Goal: Transaction & Acquisition: Purchase product/service

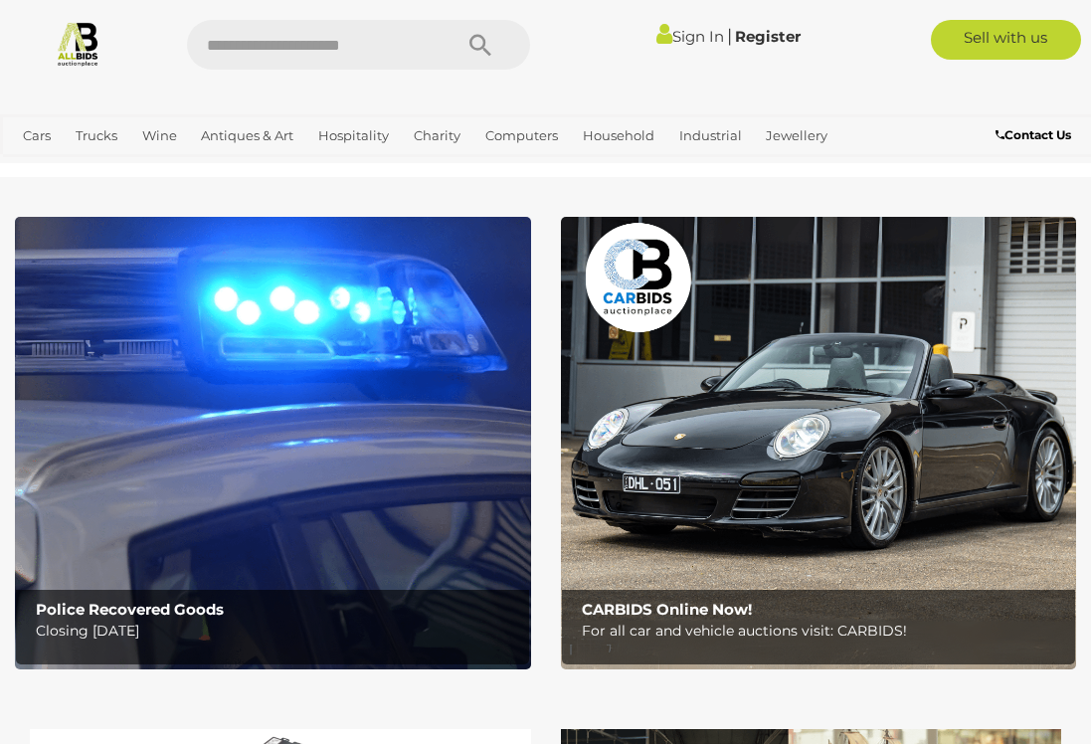
click at [703, 143] on link "Industrial" at bounding box center [710, 135] width 79 height 33
click at [0, 0] on link "View All Industrial Auctions" at bounding box center [0, 0] width 0 height 0
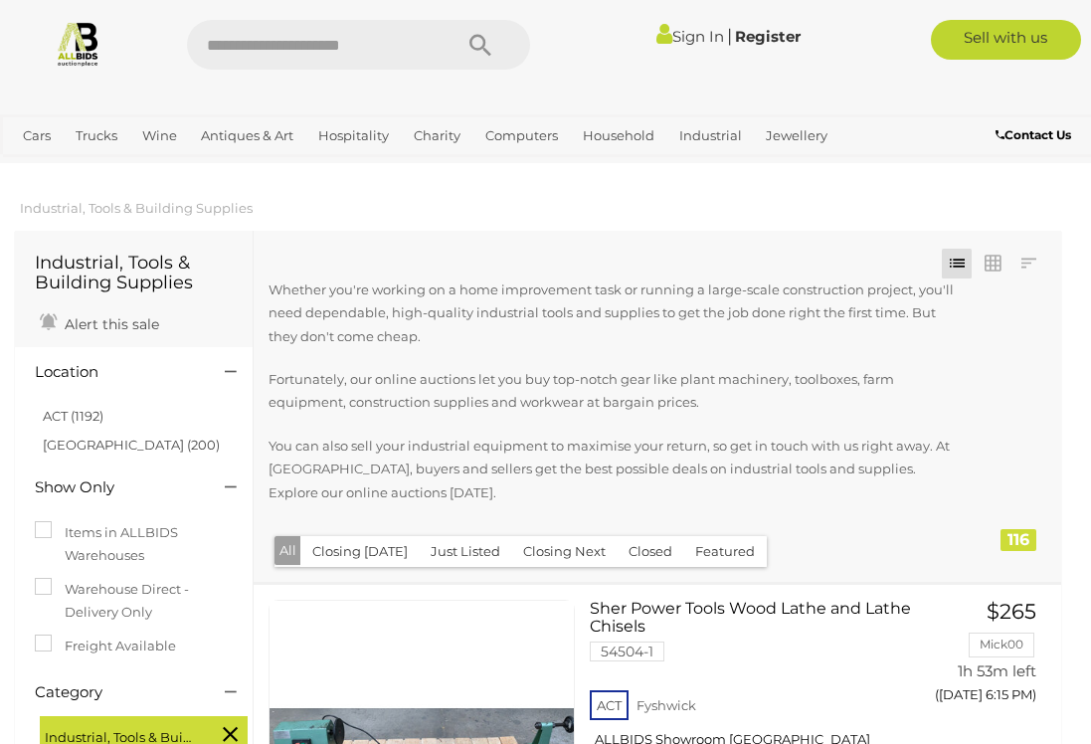
click at [107, 449] on link "NSW (200)" at bounding box center [131, 445] width 177 height 16
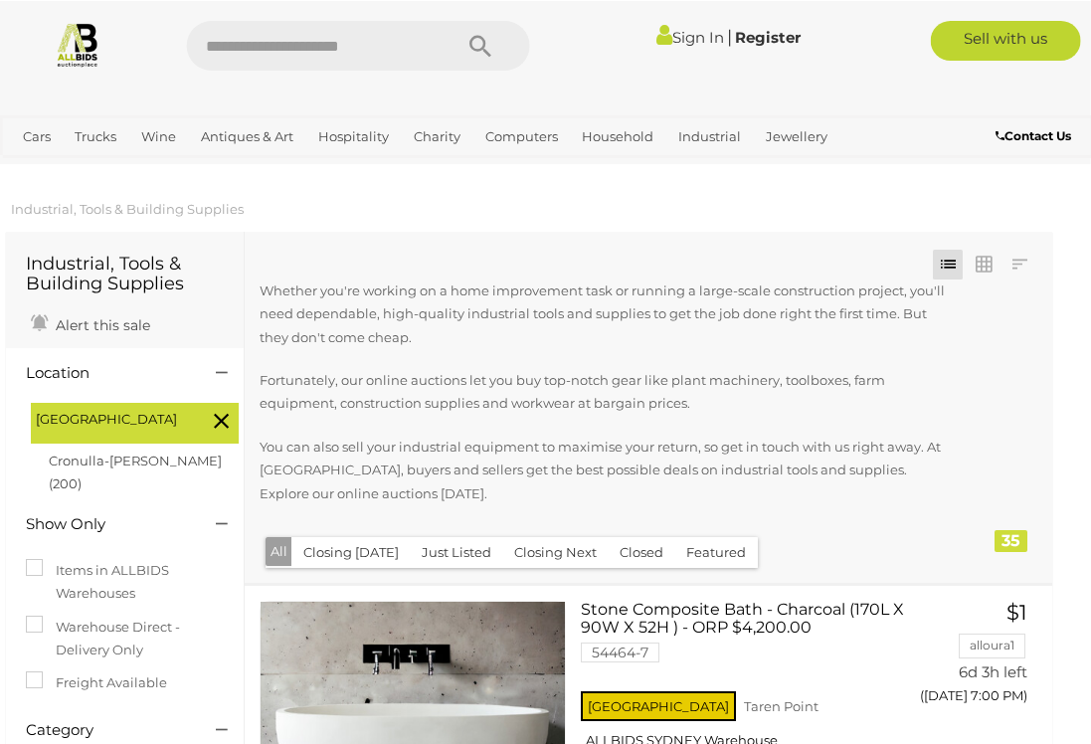
scroll to position [0, 13]
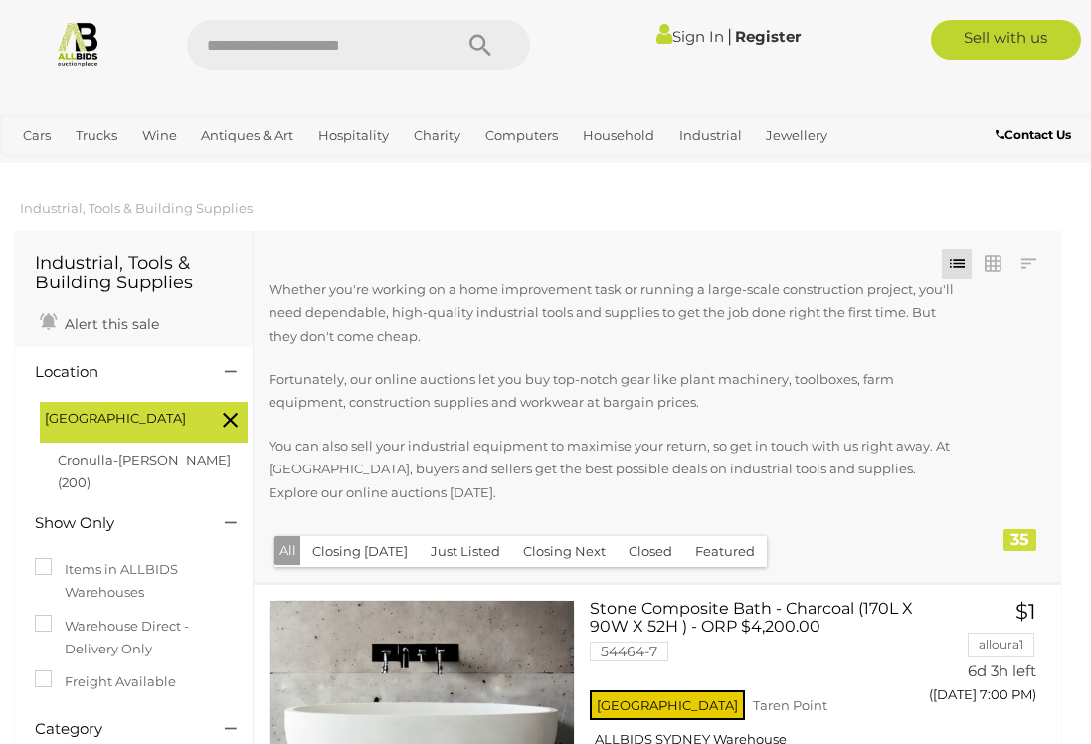
click at [619, 129] on link "Household" at bounding box center [619, 135] width 88 height 33
click at [0, 0] on link "View All Industrial Auctions" at bounding box center [0, 0] width 0 height 0
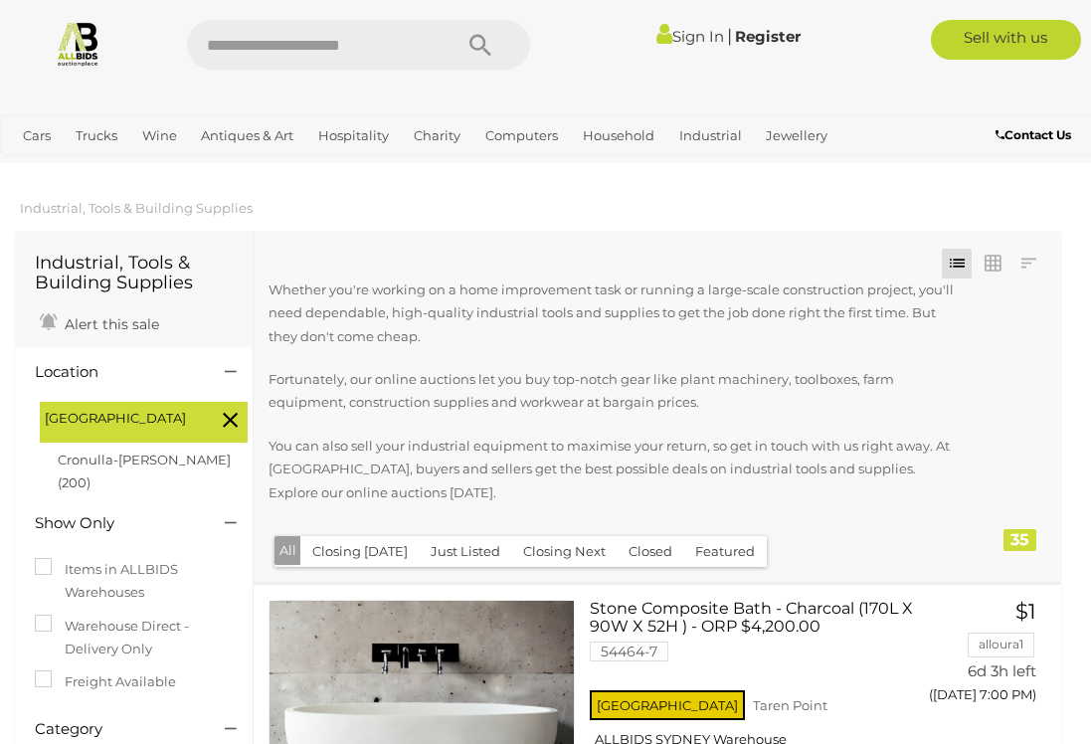
click at [0, 0] on span "Auctions" at bounding box center [0, 0] width 0 height 0
click at [0, 0] on link "View All Industrial Auctions" at bounding box center [0, 0] width 0 height 0
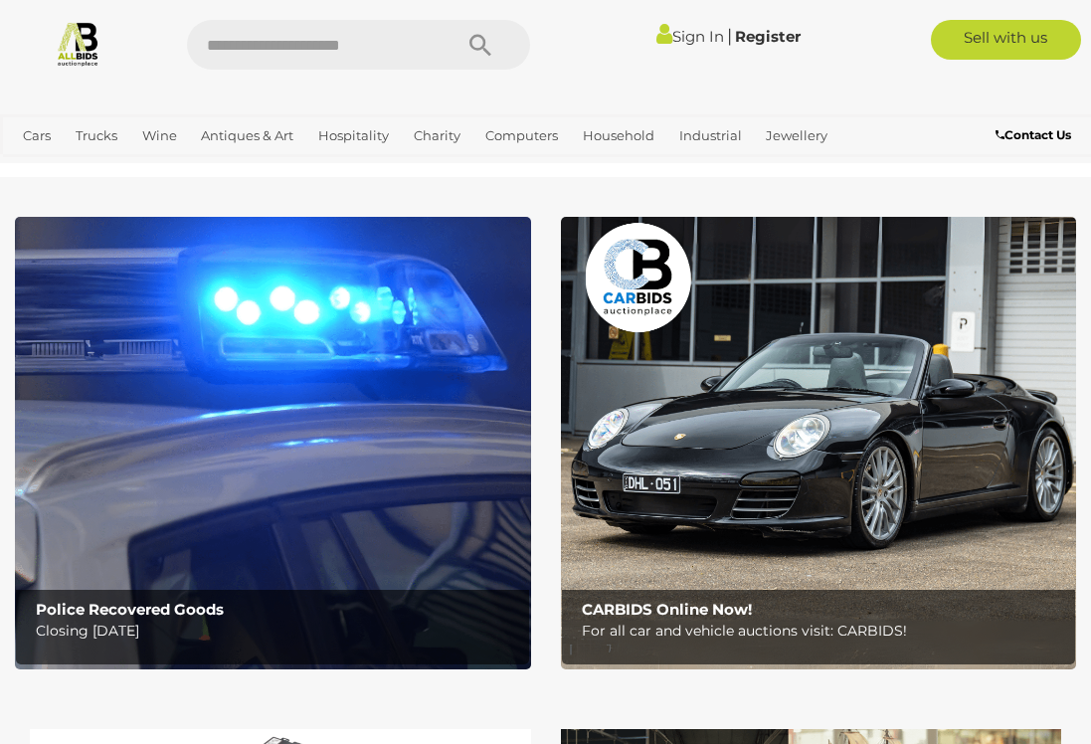
click at [709, 136] on link "Industrial" at bounding box center [710, 135] width 79 height 33
click at [0, 0] on link "View All Industrial Auctions" at bounding box center [0, 0] width 0 height 0
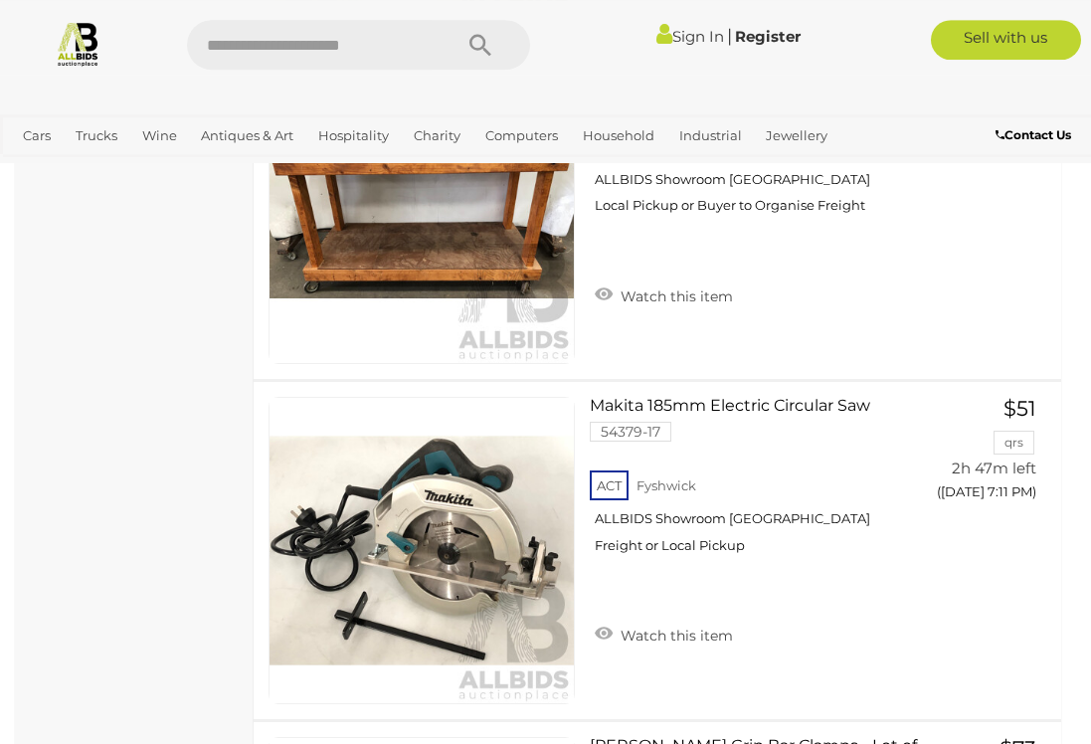
scroll to position [3597, 0]
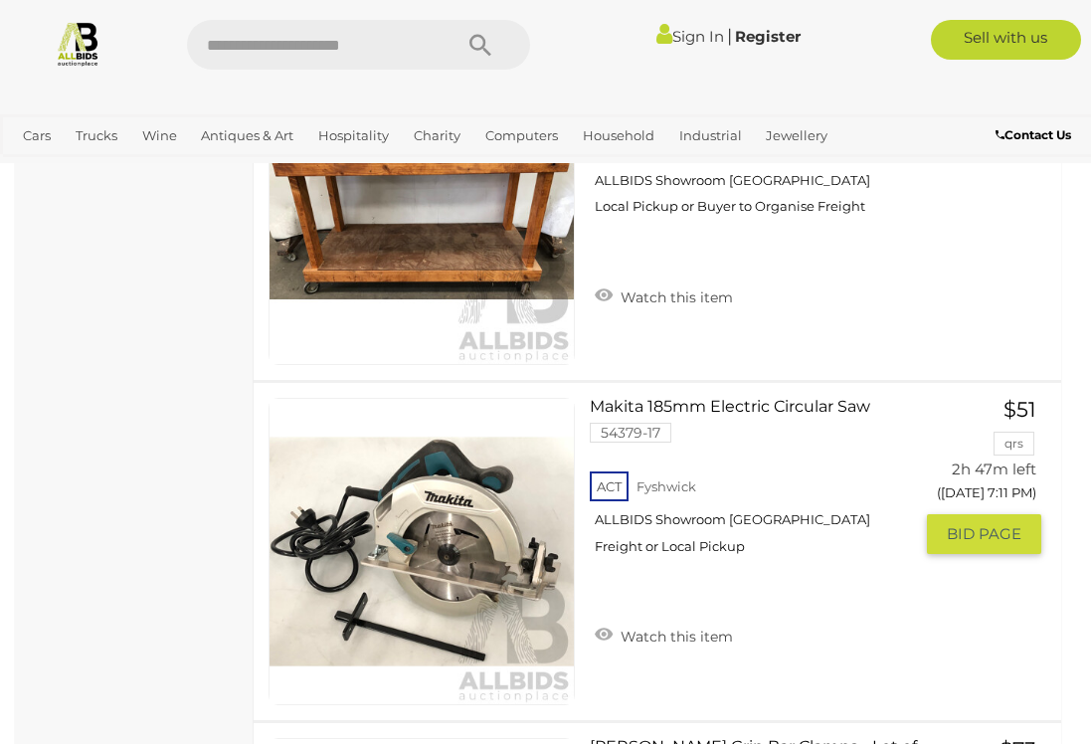
click at [609, 423] on link "Makita 185mm Electric Circular Saw 54379-17 ACT Fyshwick ALLBIDS Showroom Fyshw…" at bounding box center [758, 484] width 306 height 172
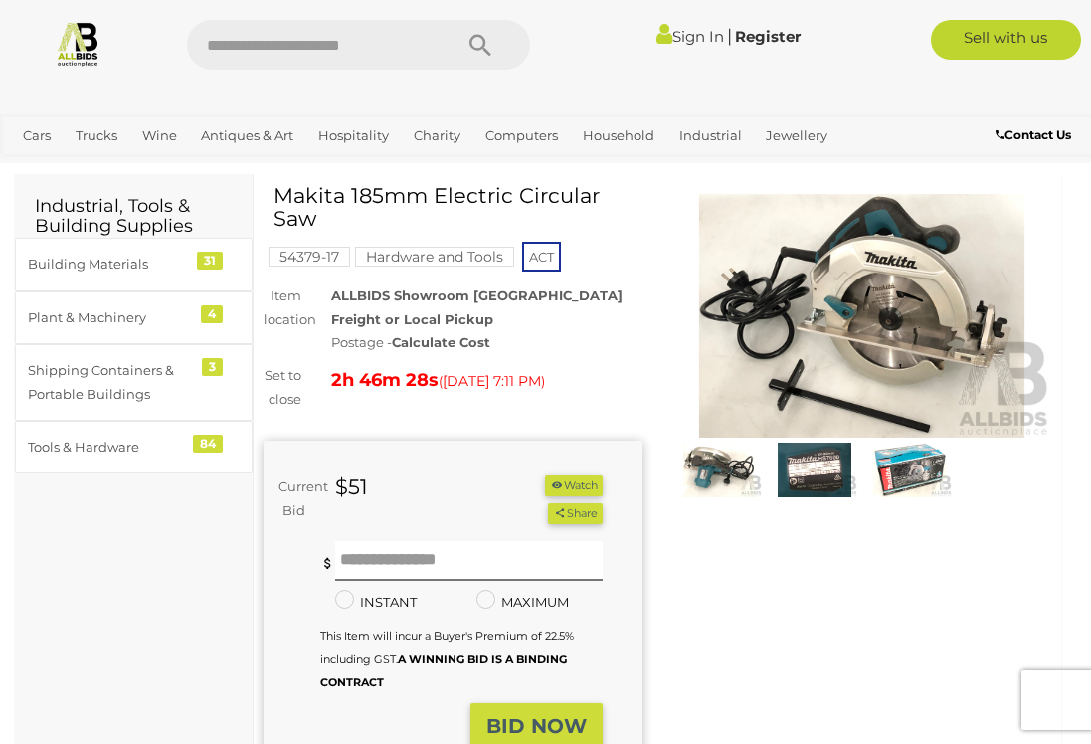
scroll to position [59, 0]
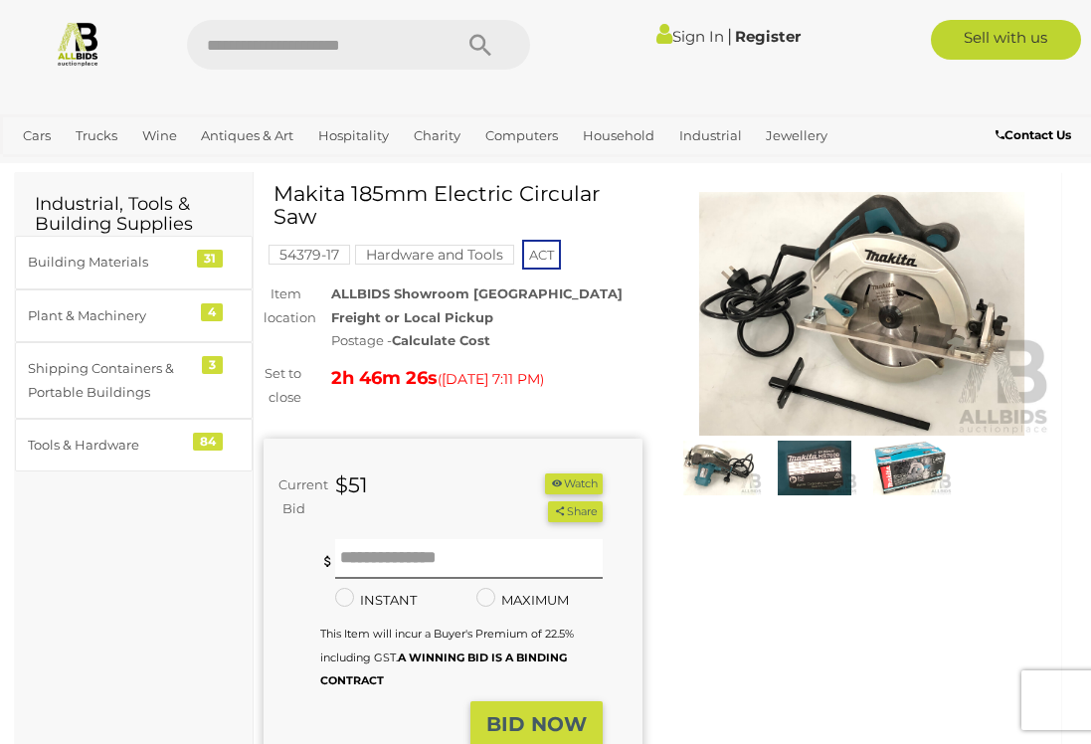
click at [877, 308] on img at bounding box center [861, 314] width 379 height 245
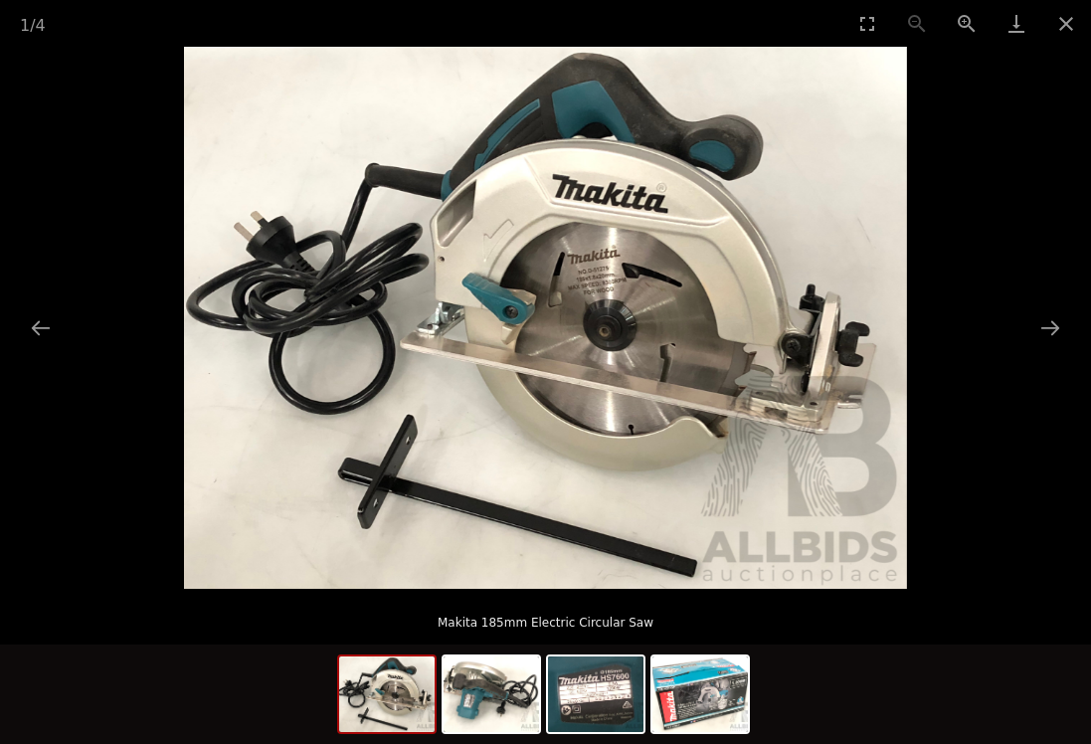
click at [1061, 329] on button "Next slide" at bounding box center [1051, 327] width 42 height 39
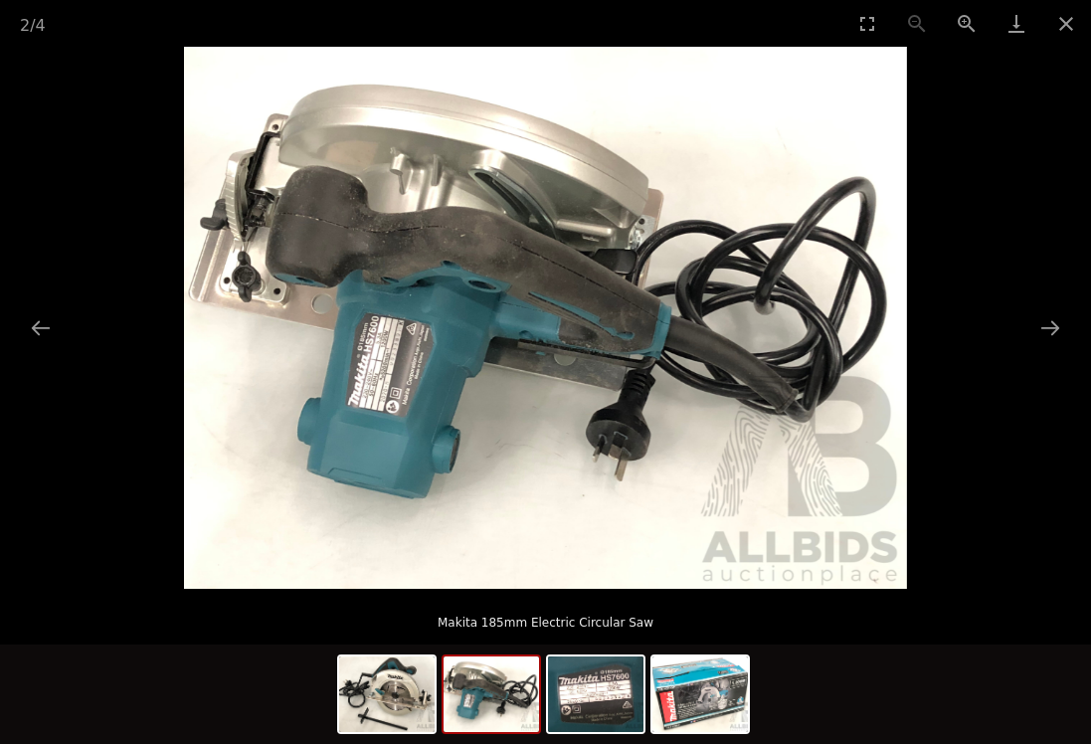
click at [1046, 320] on button "Next slide" at bounding box center [1051, 327] width 42 height 39
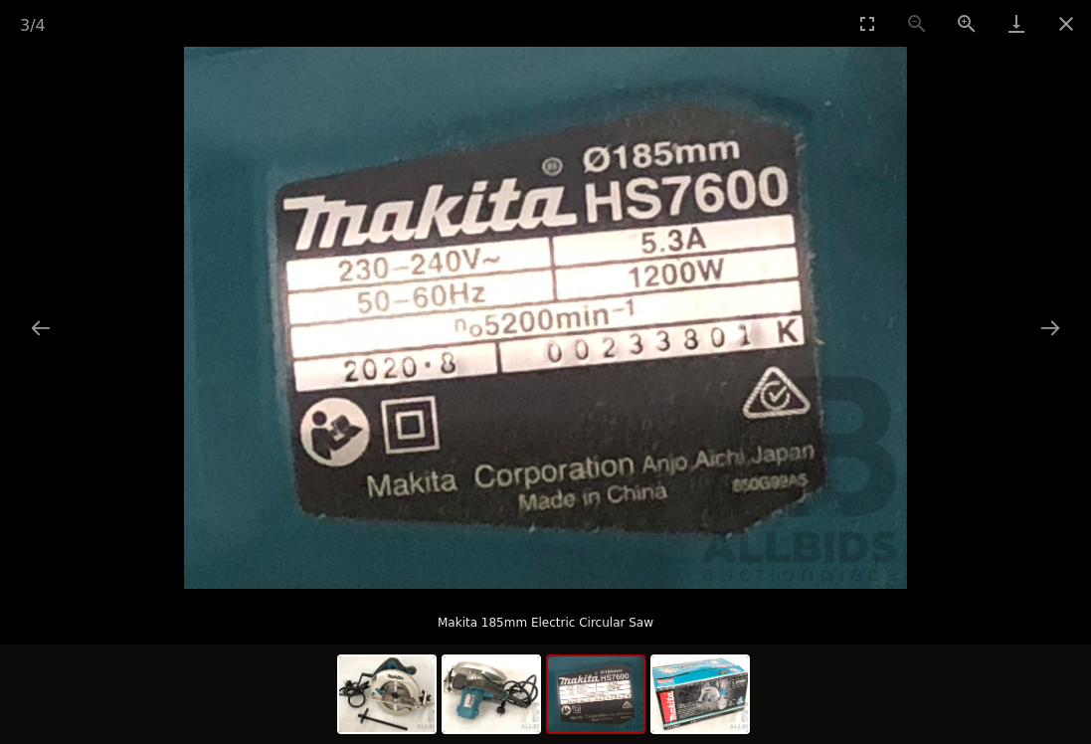
click at [1045, 324] on button "Next slide" at bounding box center [1051, 327] width 42 height 39
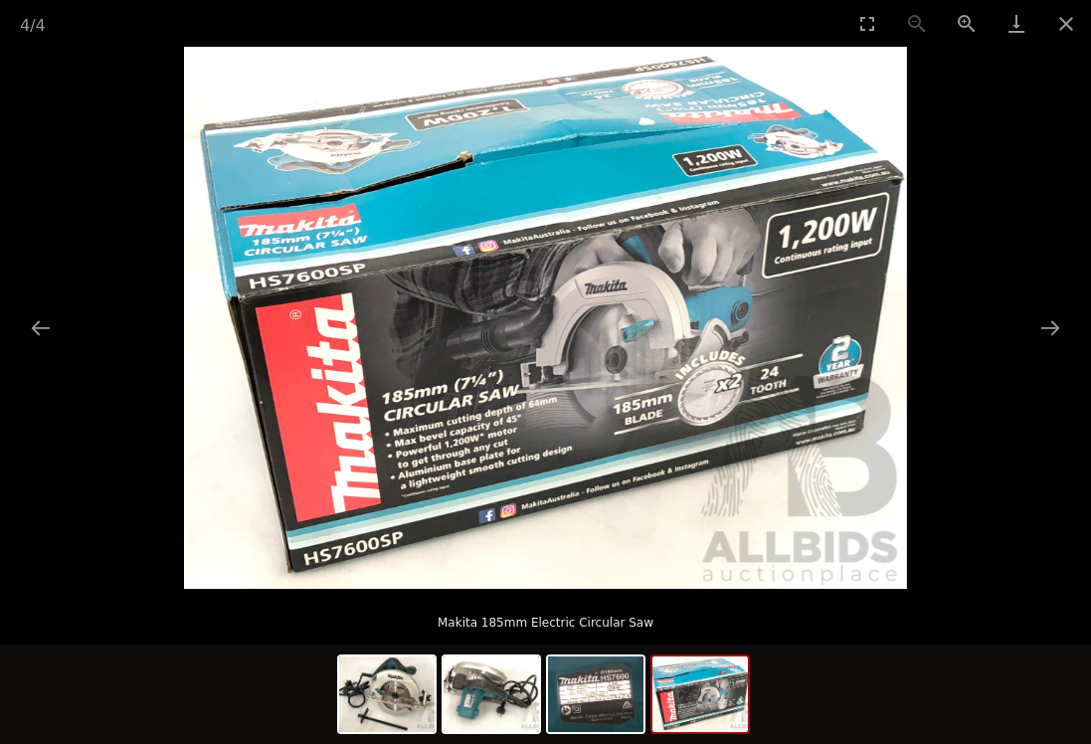
click at [35, 317] on button "Previous slide" at bounding box center [41, 327] width 42 height 39
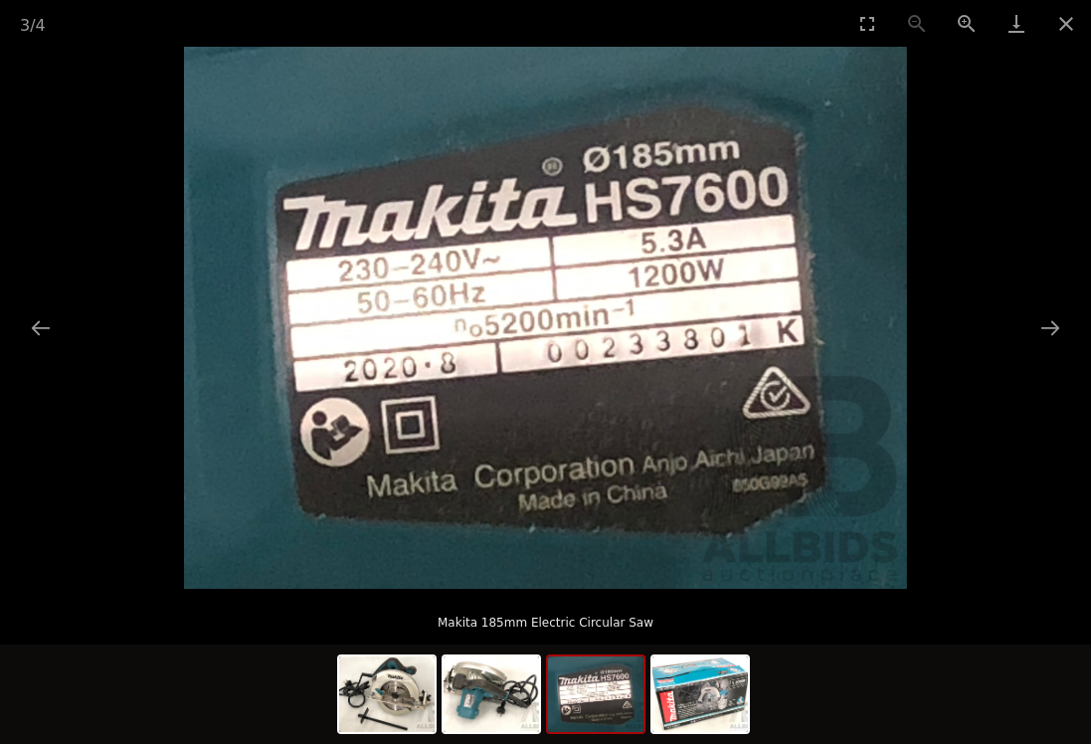
click at [44, 317] on button "Previous slide" at bounding box center [41, 327] width 42 height 39
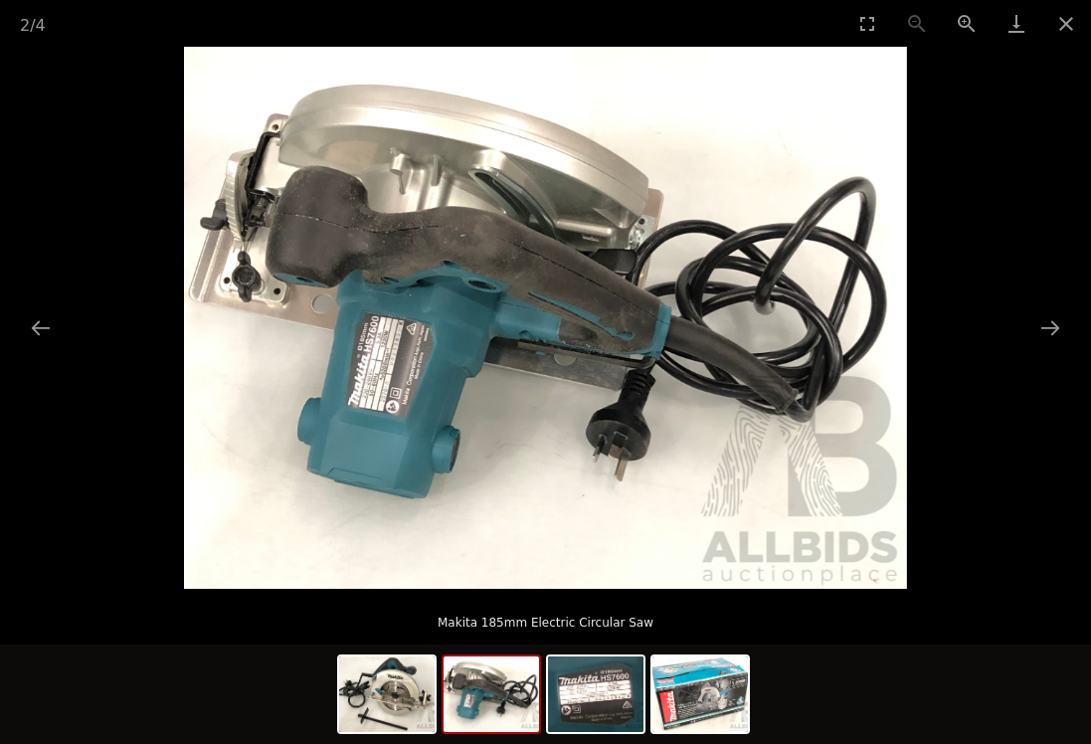
click at [36, 318] on button "Previous slide" at bounding box center [41, 327] width 42 height 39
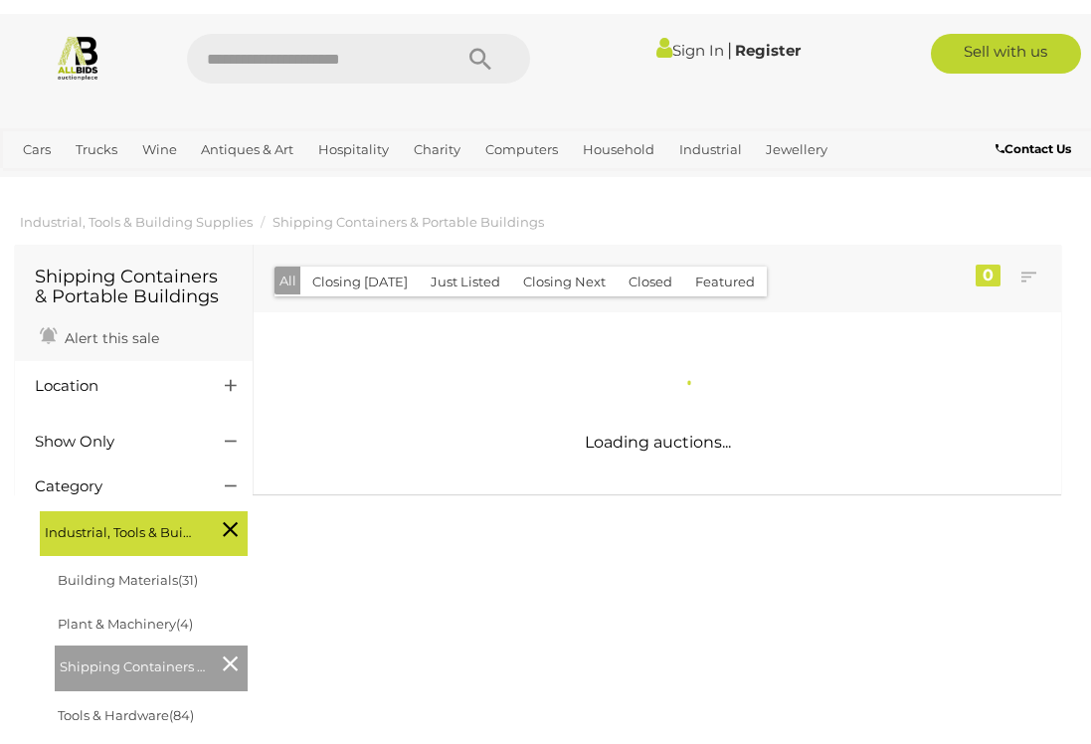
scroll to position [-21, 0]
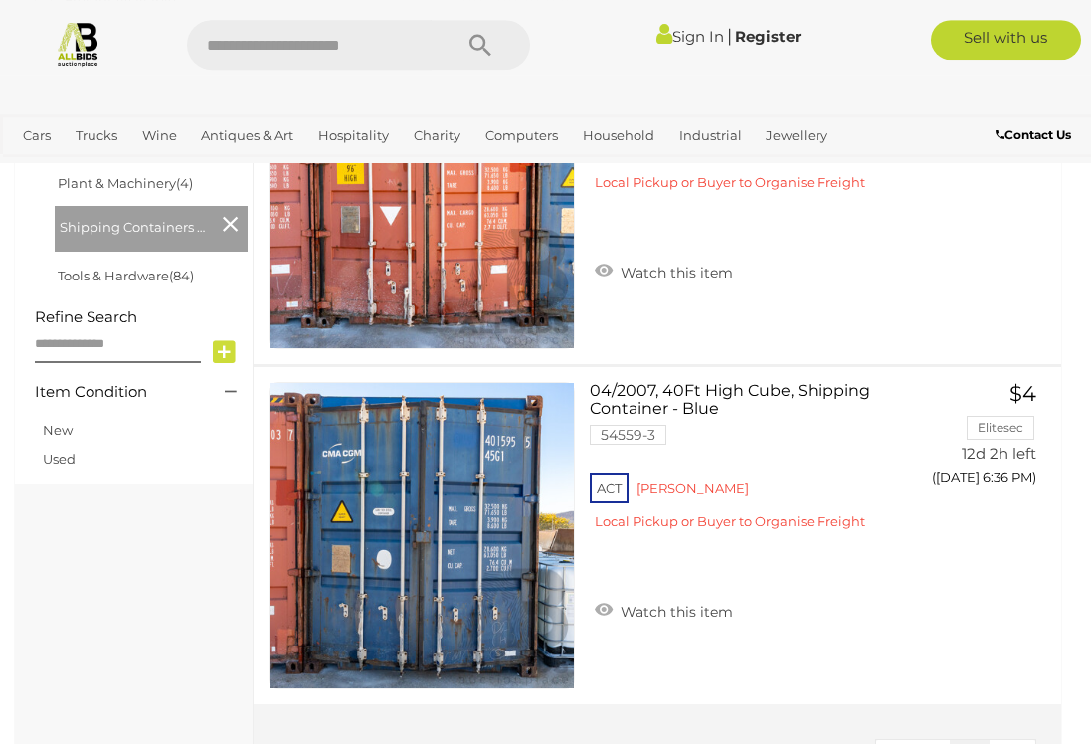
scroll to position [646, 0]
click at [454, 506] on link at bounding box center [422, 535] width 306 height 306
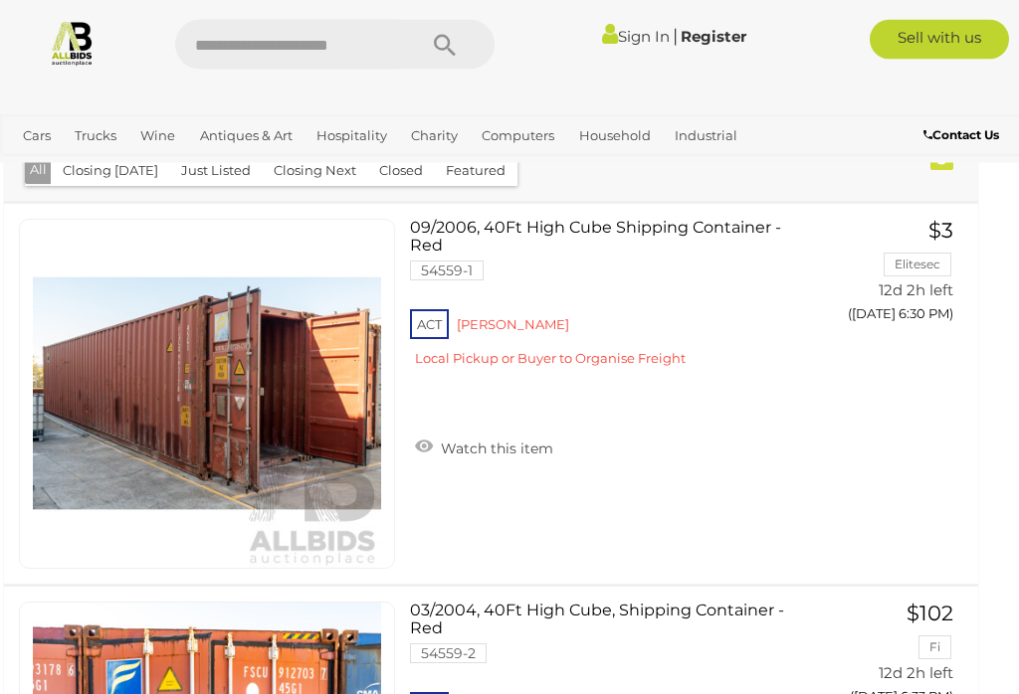
scroll to position [138, 11]
click at [196, 402] on img at bounding box center [207, 394] width 348 height 348
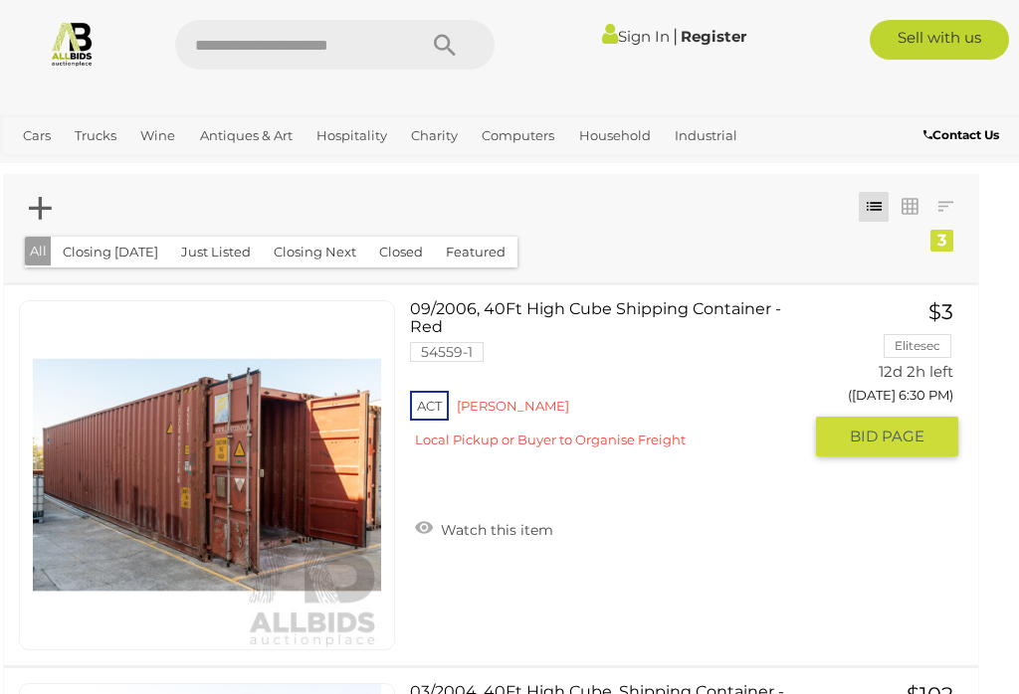
scroll to position [0, 11]
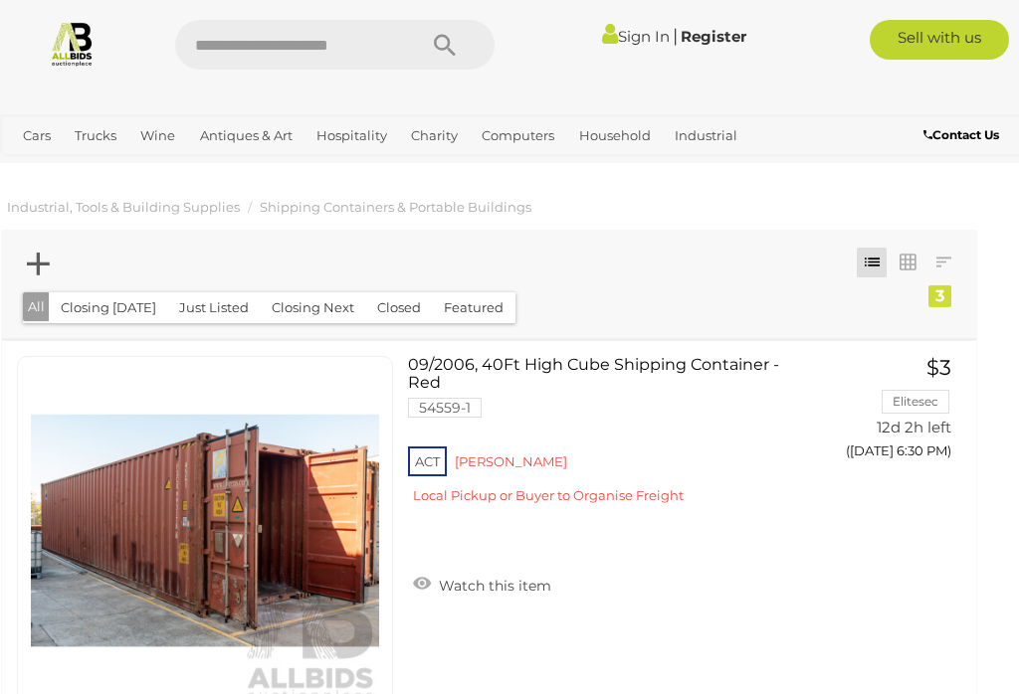
scroll to position [0, 13]
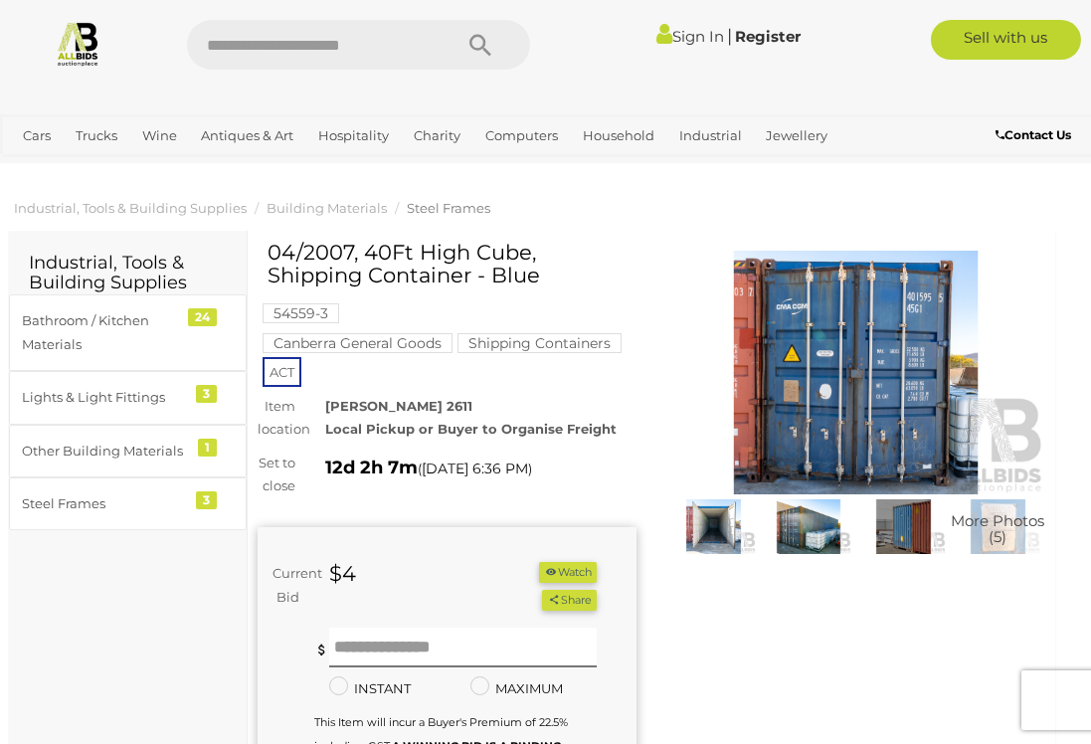
scroll to position [0, 7]
click at [837, 354] on img at bounding box center [855, 373] width 379 height 245
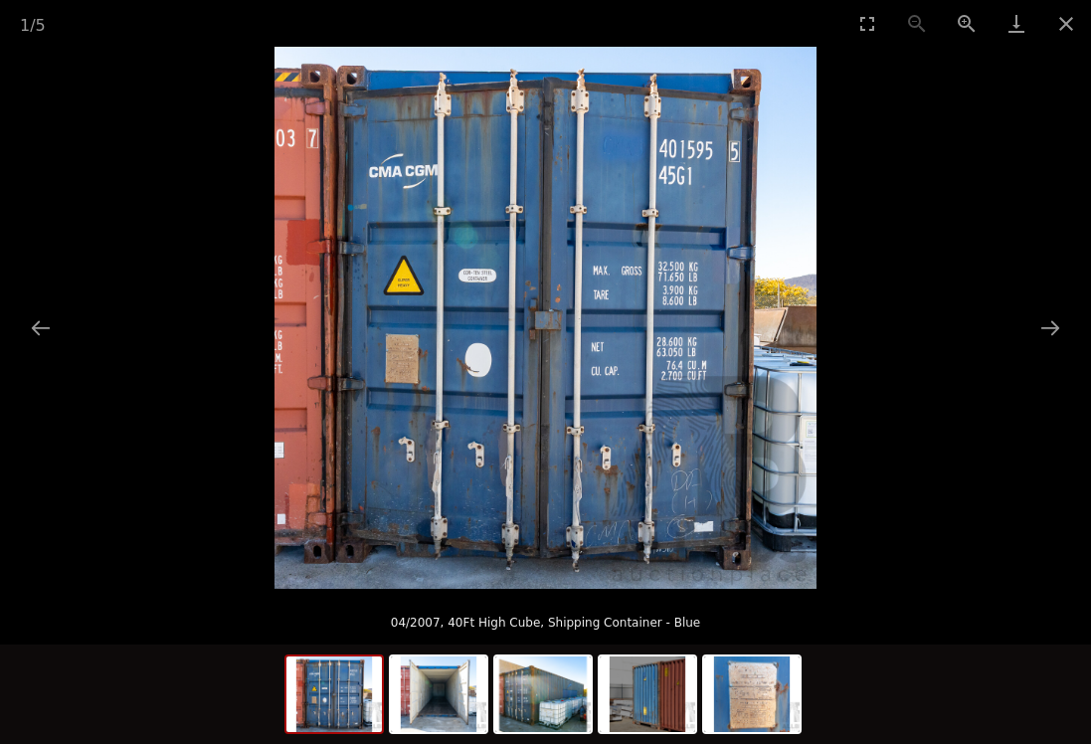
click at [1059, 330] on button "Next slide" at bounding box center [1051, 327] width 42 height 39
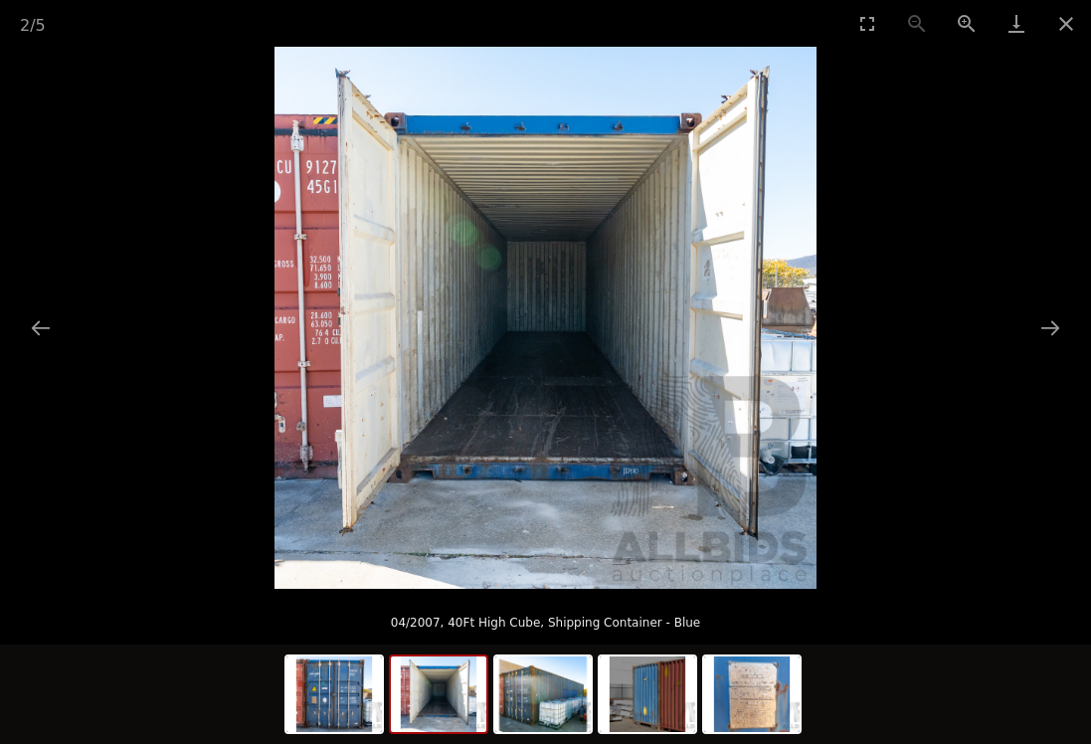
click at [1052, 334] on button "Next slide" at bounding box center [1051, 327] width 42 height 39
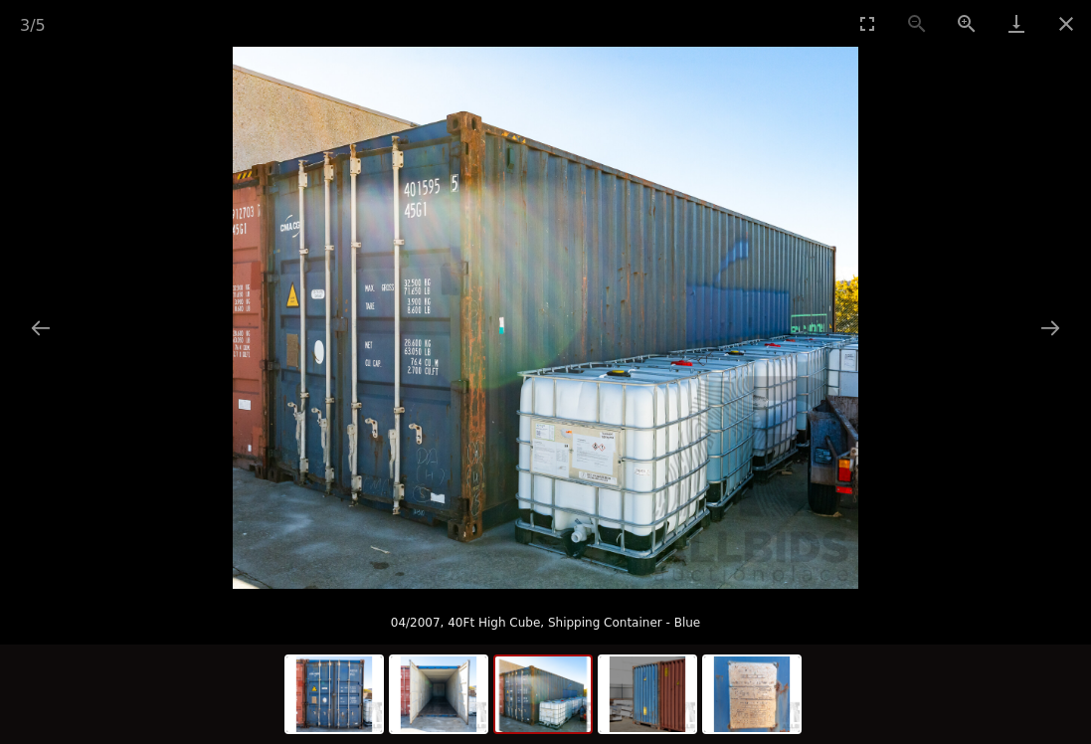
click at [1046, 330] on button "Next slide" at bounding box center [1051, 327] width 42 height 39
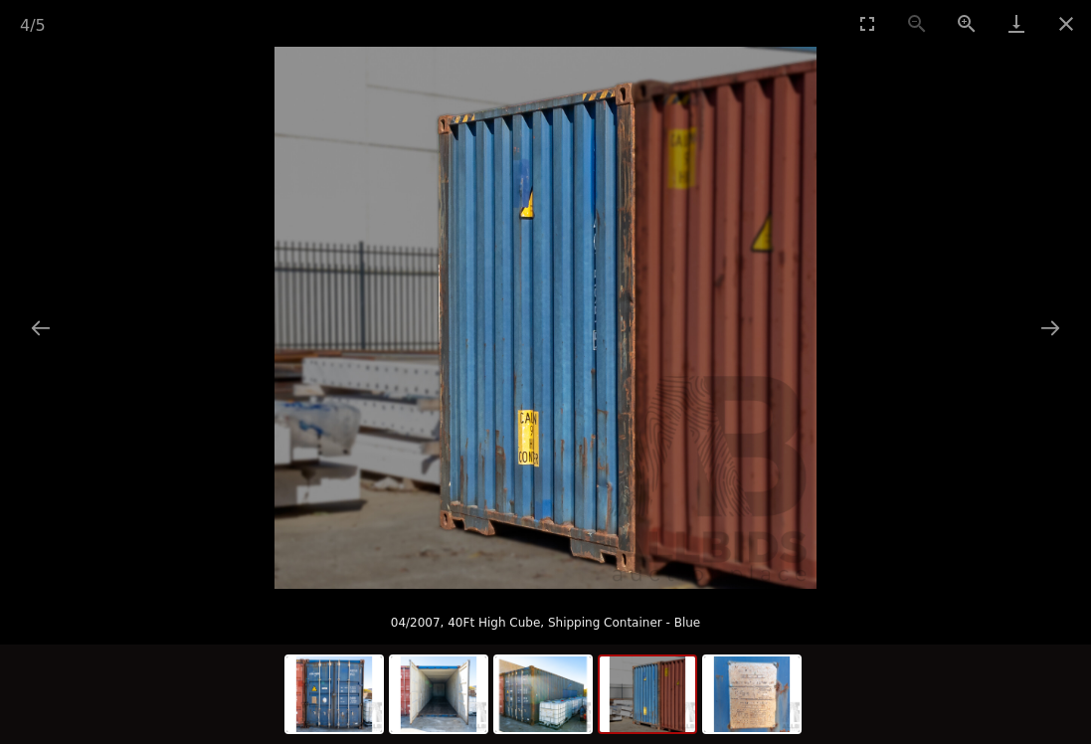
click at [1061, 320] on button "Next slide" at bounding box center [1051, 327] width 42 height 39
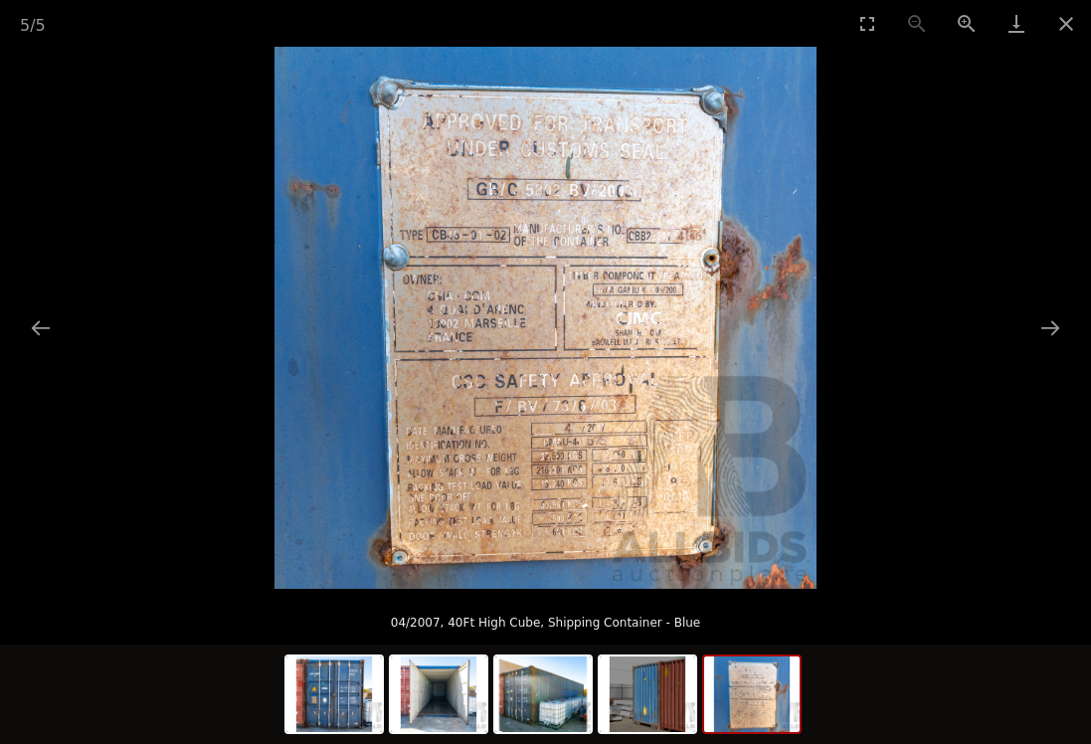
click at [1061, 341] on button "Next slide" at bounding box center [1051, 327] width 42 height 39
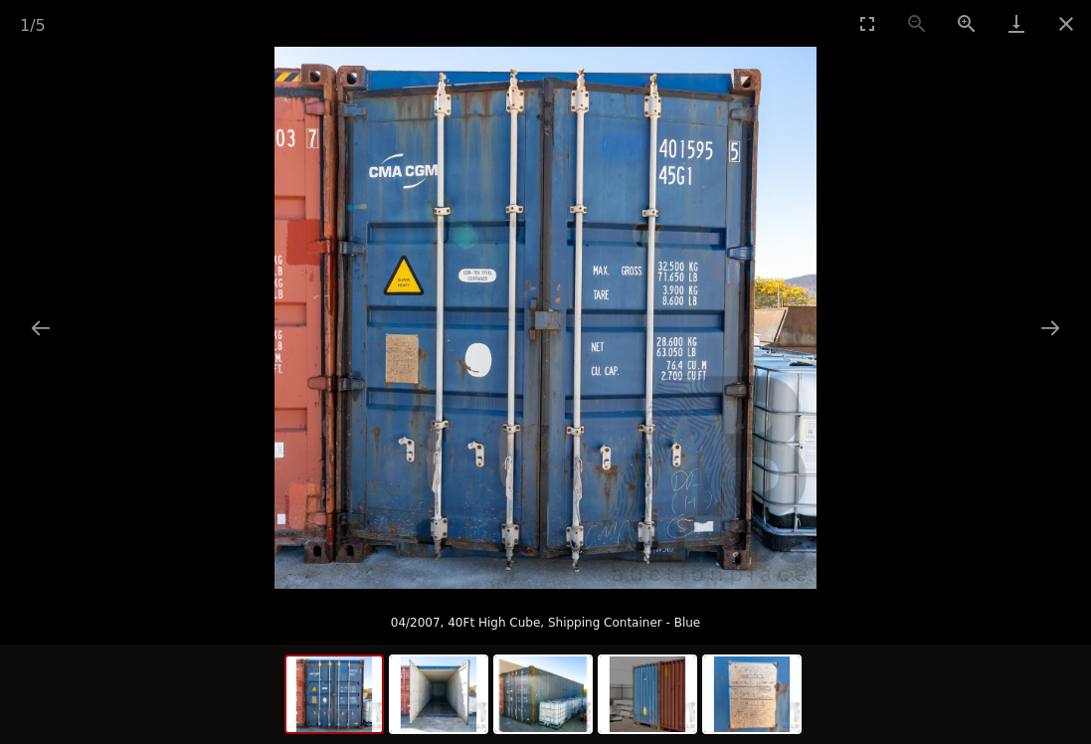
click at [1054, 332] on button "Next slide" at bounding box center [1051, 327] width 42 height 39
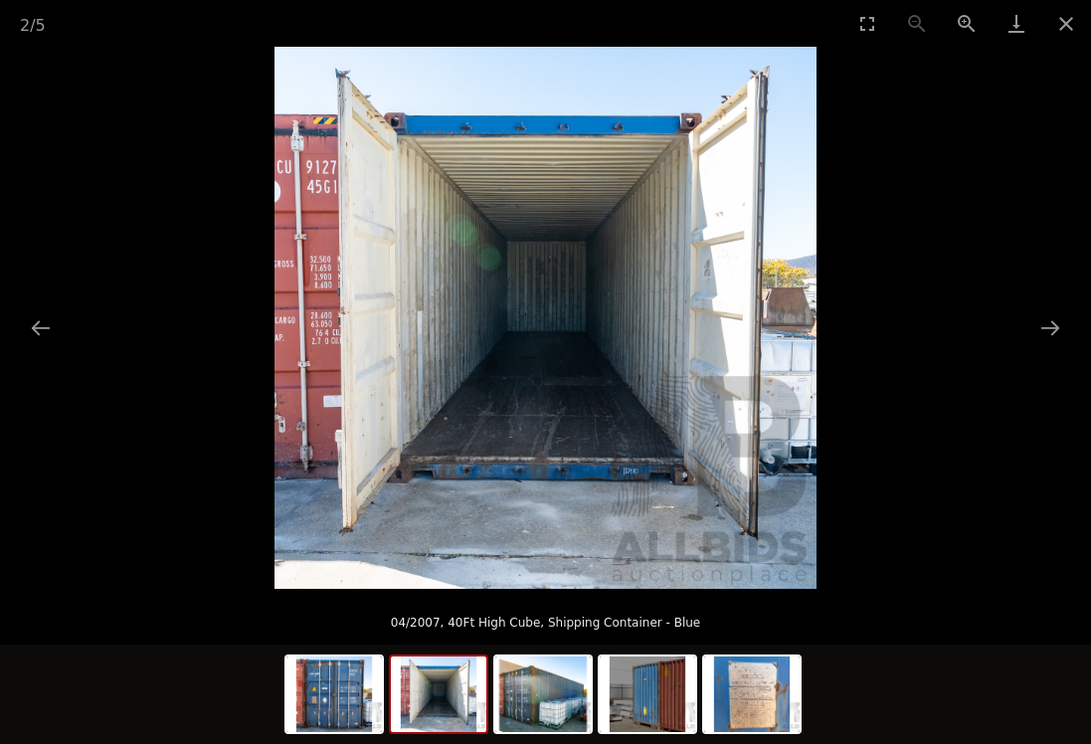
click at [1055, 326] on button "Next slide" at bounding box center [1051, 327] width 42 height 39
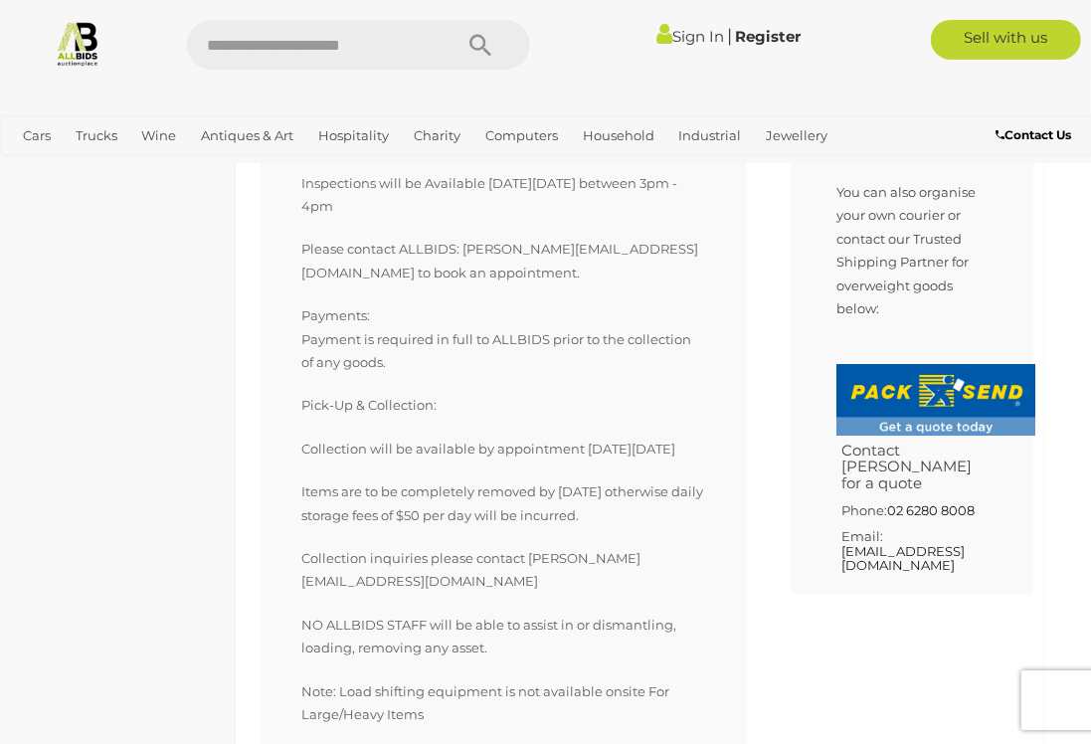
scroll to position [1525, 18]
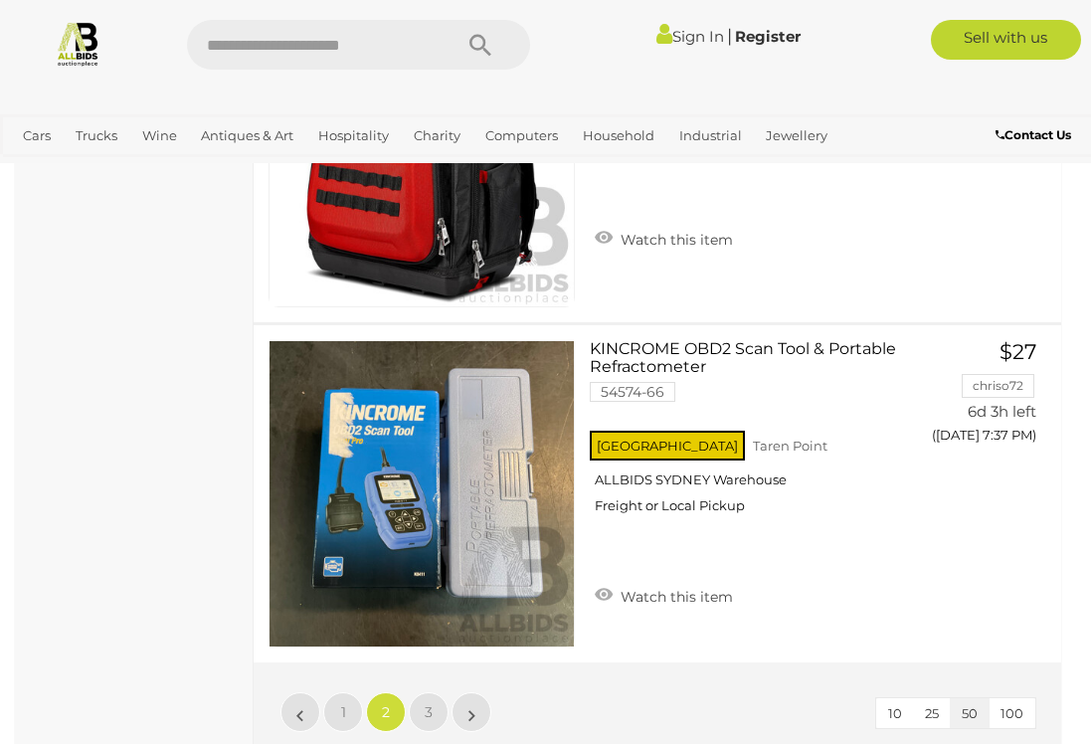
scroll to position [16871, 0]
